Goal: Submit feedback/report problem

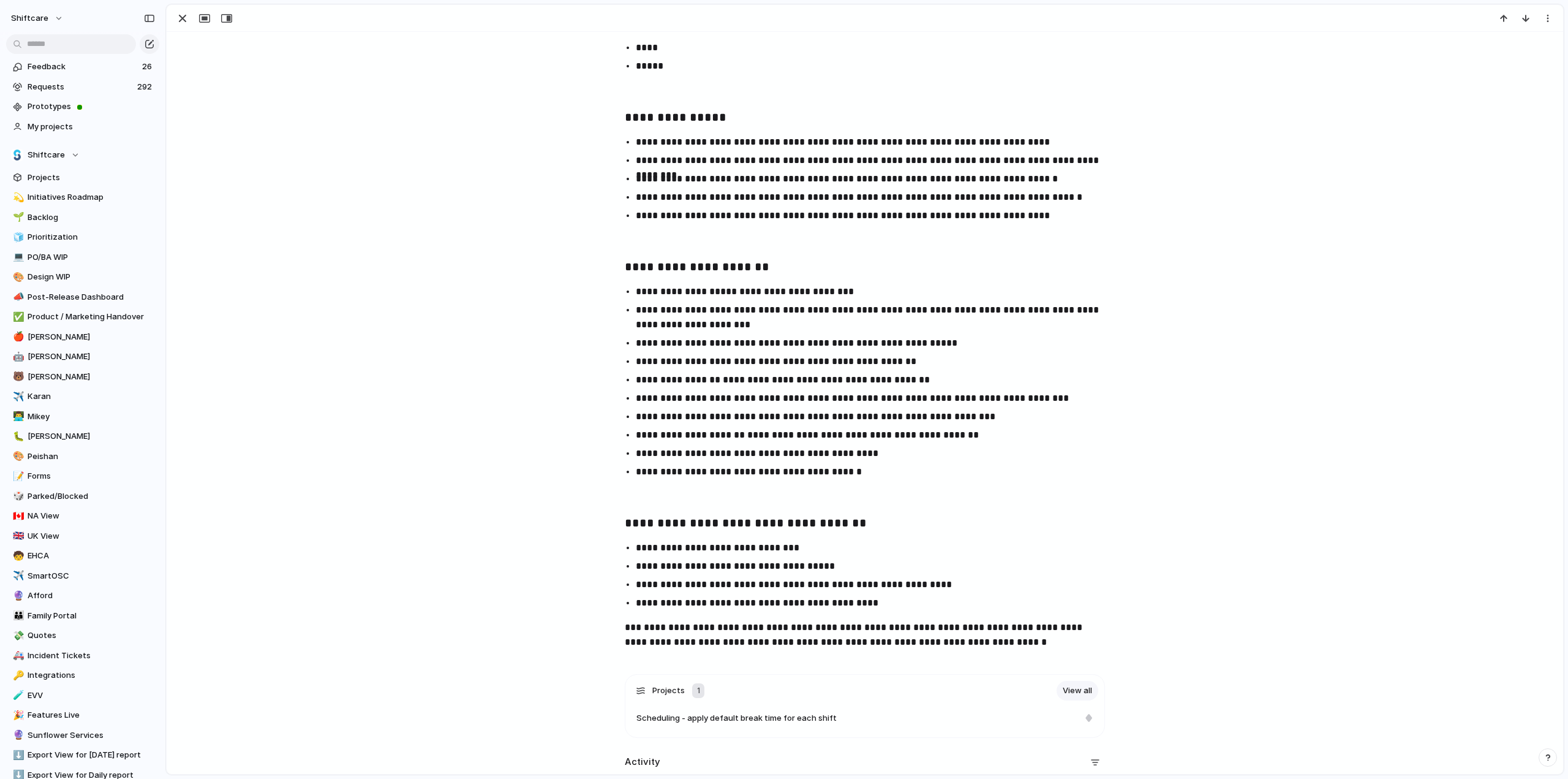
scroll to position [2330, 0]
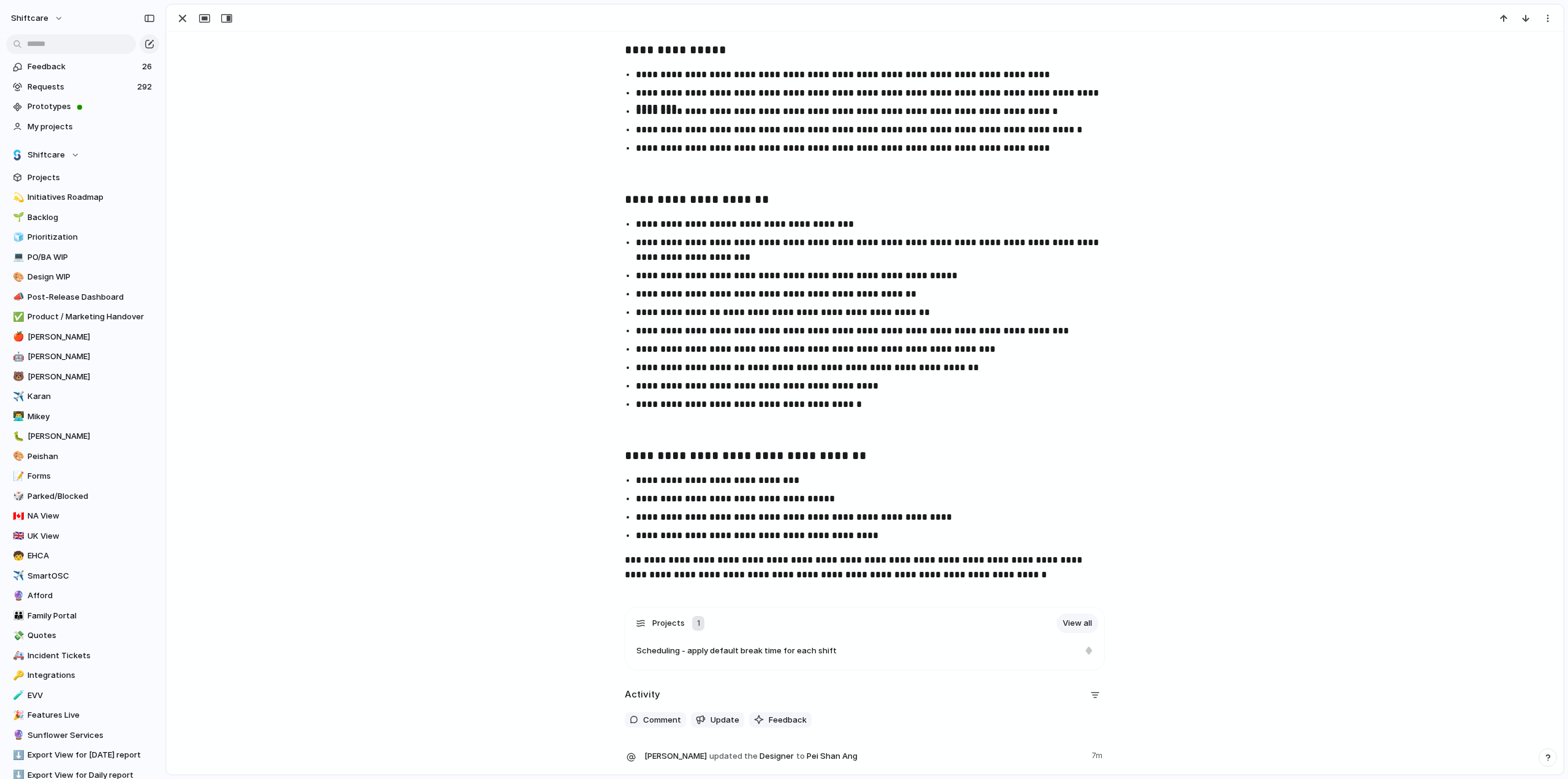
click at [869, 393] on ul "**********" at bounding box center [864, 315] width 502 height 195
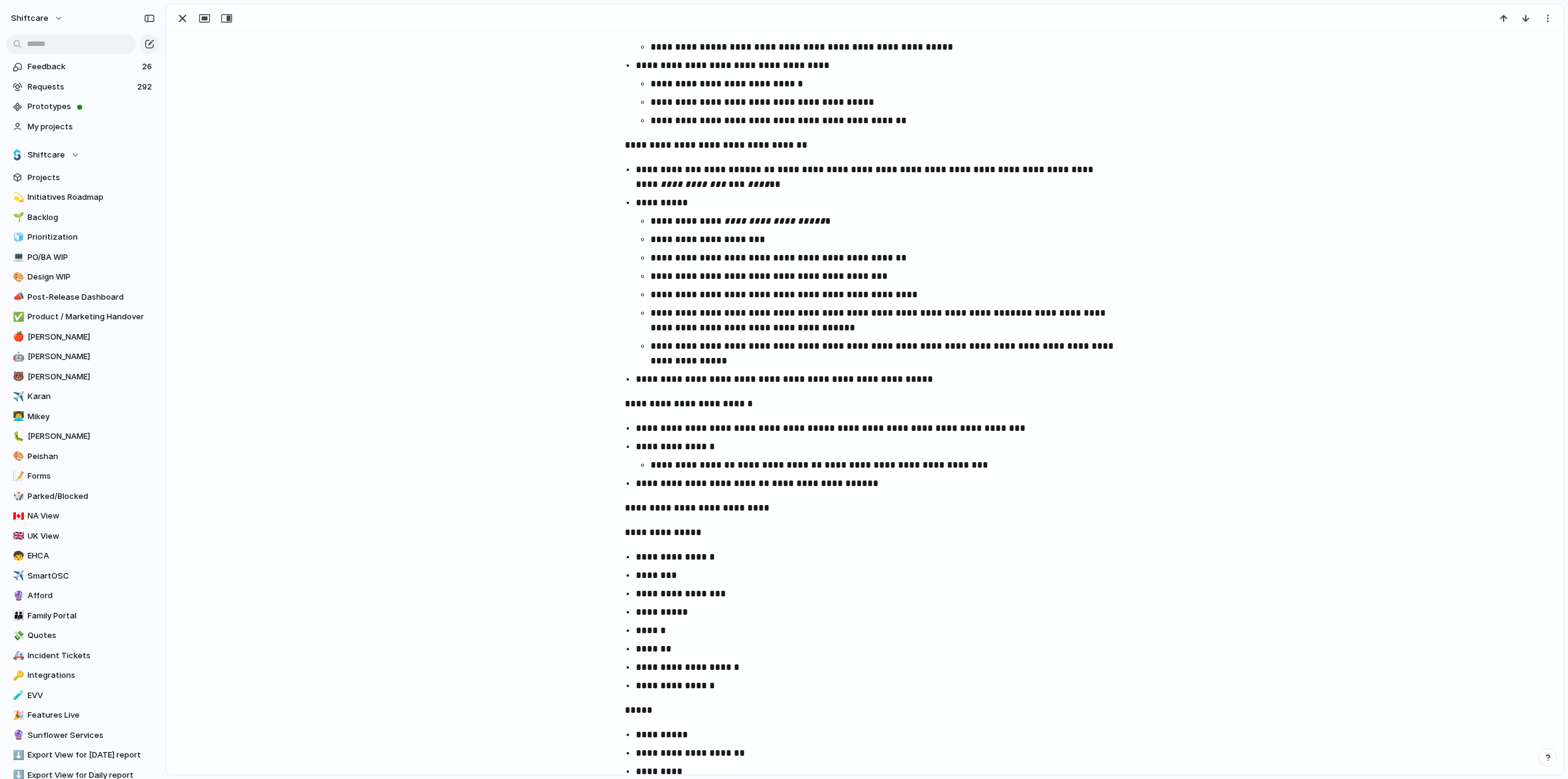
scroll to position [1165, 0]
